Goal: Task Accomplishment & Management: Use online tool/utility

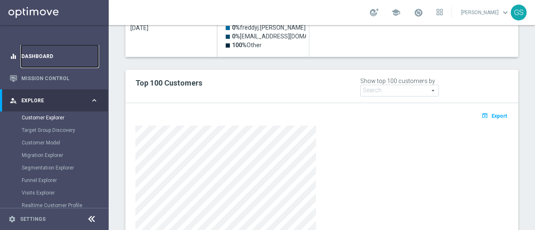
click at [46, 57] on link "Dashboard" at bounding box center [59, 56] width 77 height 22
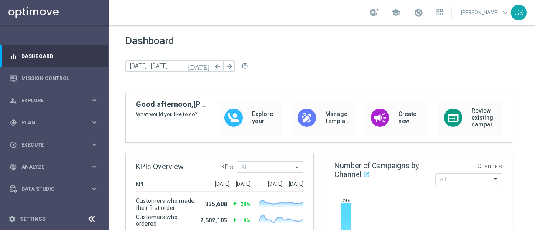
click at [475, 17] on link "Gokulakrishnan Sampath keyboard_arrow_down" at bounding box center [485, 12] width 51 height 13
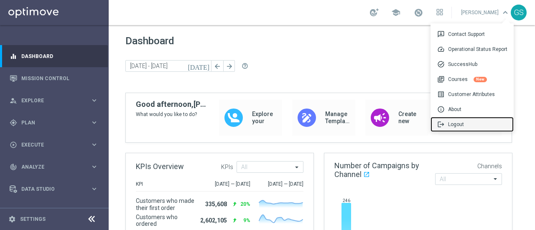
click at [457, 123] on div "logout Logout" at bounding box center [472, 124] width 83 height 15
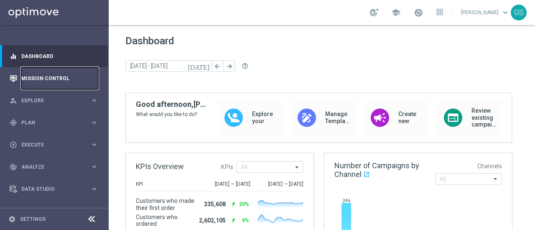
click at [69, 75] on link "Mission Control" at bounding box center [59, 78] width 77 height 22
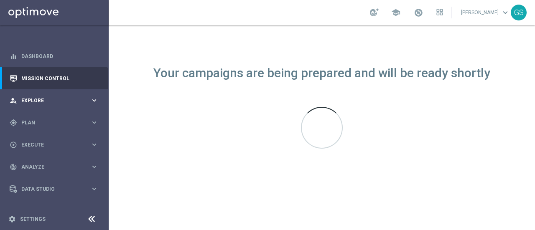
click at [28, 101] on span "Explore" at bounding box center [55, 100] width 69 height 5
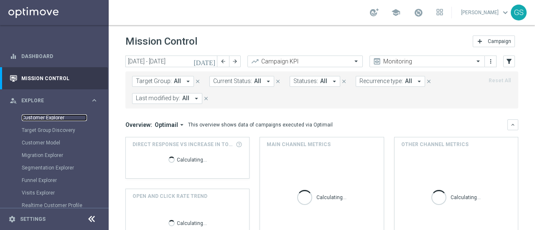
click at [38, 119] on link "Customer Explorer" at bounding box center [54, 118] width 65 height 7
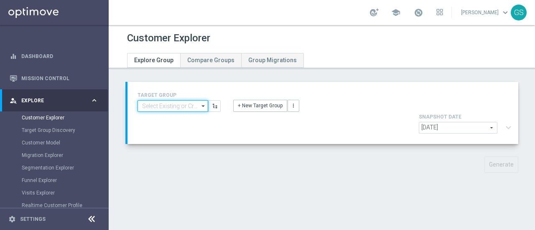
click at [161, 106] on input at bounding box center [173, 106] width 71 height 12
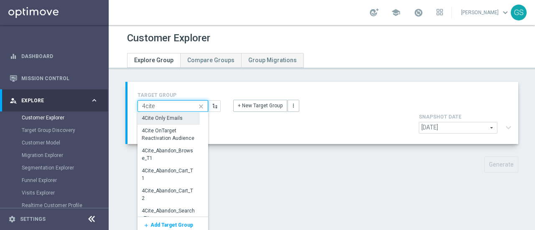
type input "4cite"
click at [166, 120] on div "4Cite Only Emails" at bounding box center [162, 119] width 41 height 8
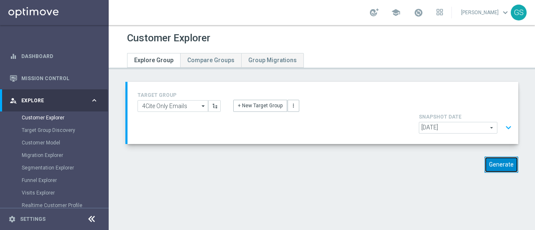
click at [493, 157] on button "Generate" at bounding box center [502, 165] width 34 height 16
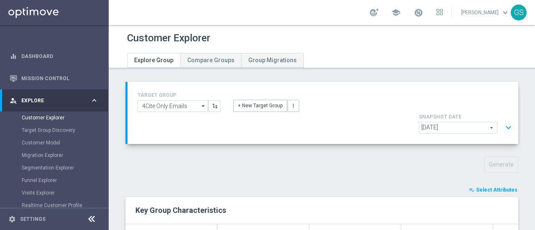
click at [491, 187] on span "Select Attributes" at bounding box center [496, 190] width 41 height 6
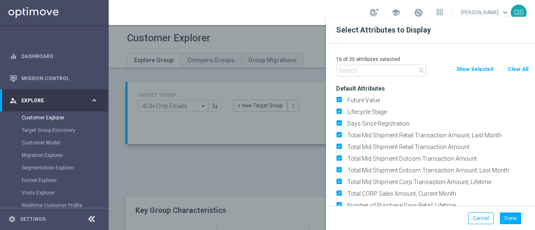
click at [511, 69] on button "Clear All" at bounding box center [518, 69] width 22 height 9
checkbox input "false"
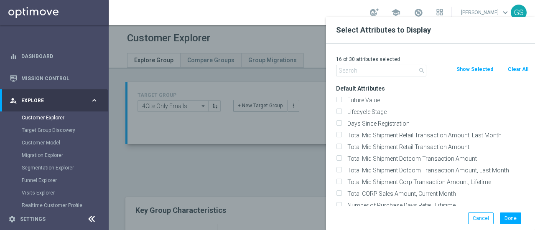
checkbox input "false"
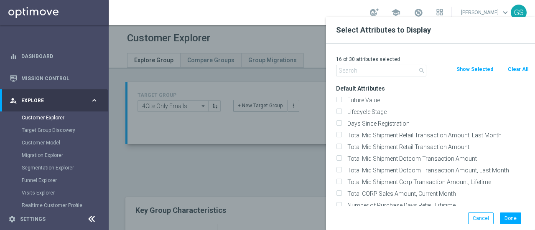
checkbox input "false"
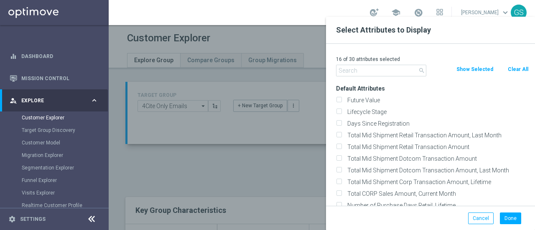
checkbox input "false"
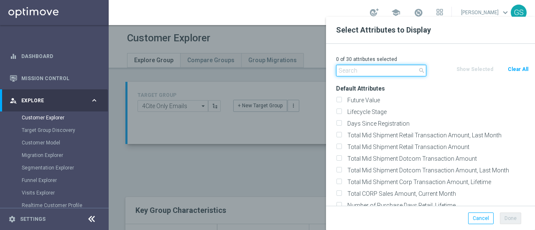
click at [391, 71] on input "text" at bounding box center [381, 71] width 90 height 12
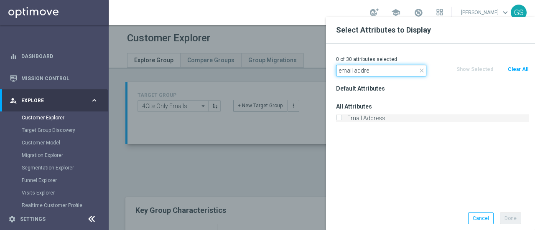
type input "email addre"
click at [339, 117] on input "Email Address" at bounding box center [338, 119] width 5 height 5
checkbox input "true"
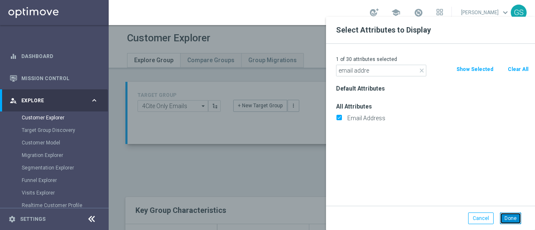
click at [506, 220] on button "Done" at bounding box center [510, 219] width 21 height 12
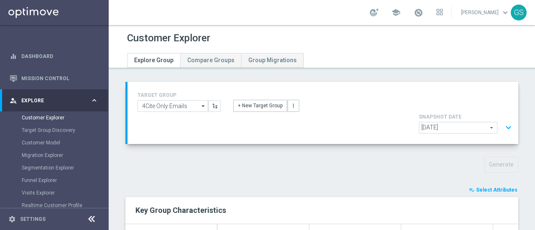
type input "Search"
click at [203, 108] on icon "arrow_drop_down" at bounding box center [203, 106] width 8 height 11
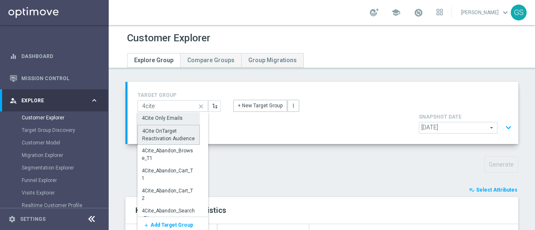
click at [168, 135] on div "4Cite OnTarget Reactivation Audience" at bounding box center [168, 135] width 53 height 15
type input "4Cite OnTarget Reactivation Audience"
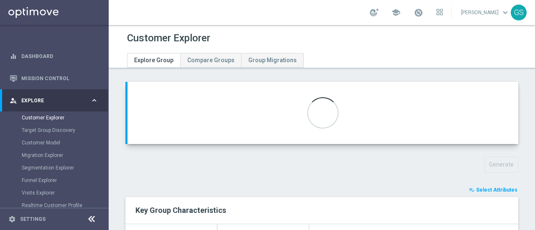
checkbox input "false"
type input "Customer Target Groups"
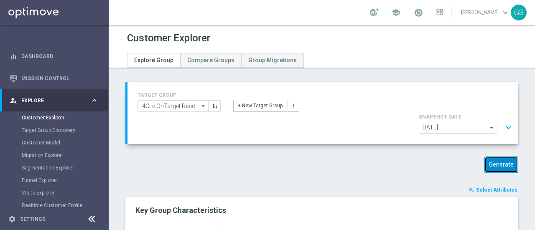
click at [490, 157] on button "Generate" at bounding box center [502, 165] width 34 height 16
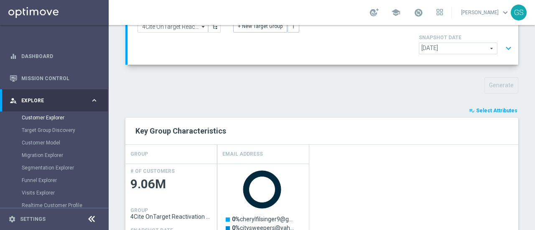
scroll to position [81, 0]
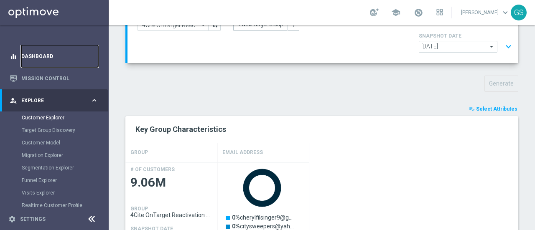
click at [28, 59] on link "Dashboard" at bounding box center [59, 56] width 77 height 22
